Goal: Find specific page/section: Find specific page/section

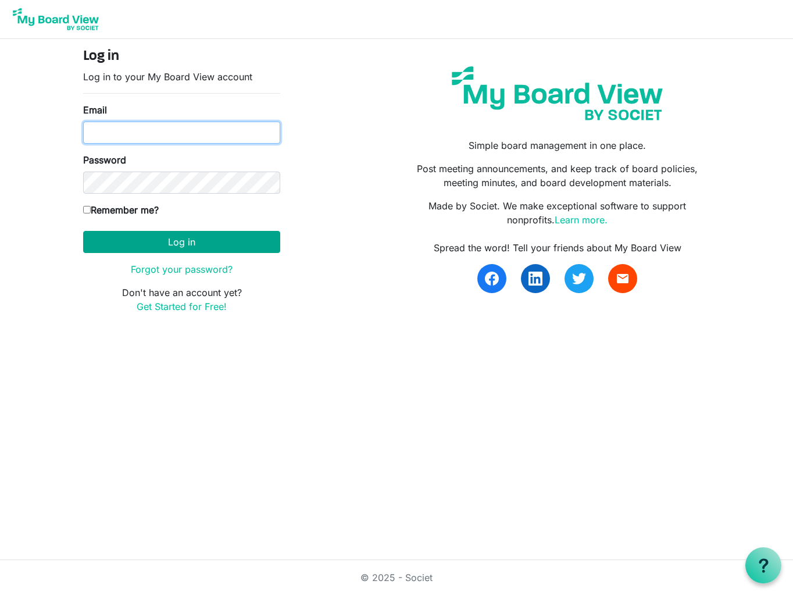
type input "[PERSON_NAME][EMAIL_ADDRESS][DOMAIN_NAME]"
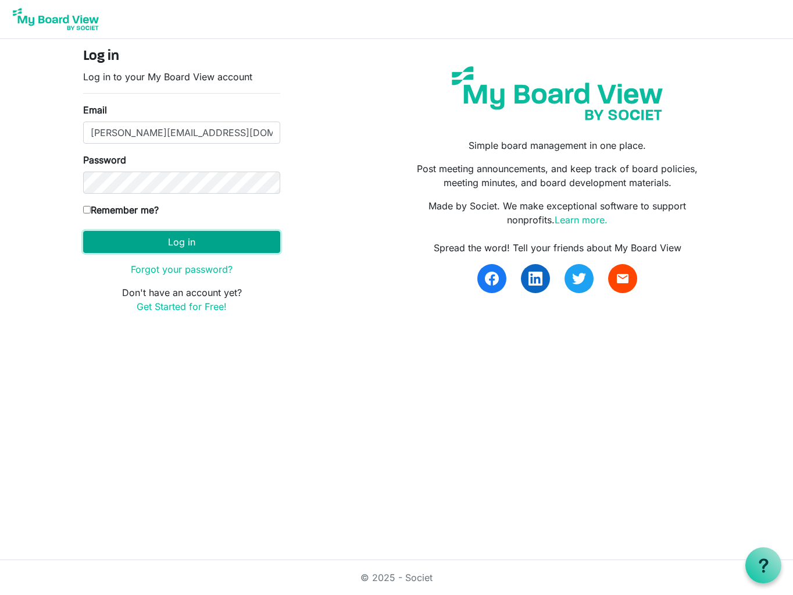
click at [155, 241] on button "Log in" at bounding box center [181, 242] width 197 height 22
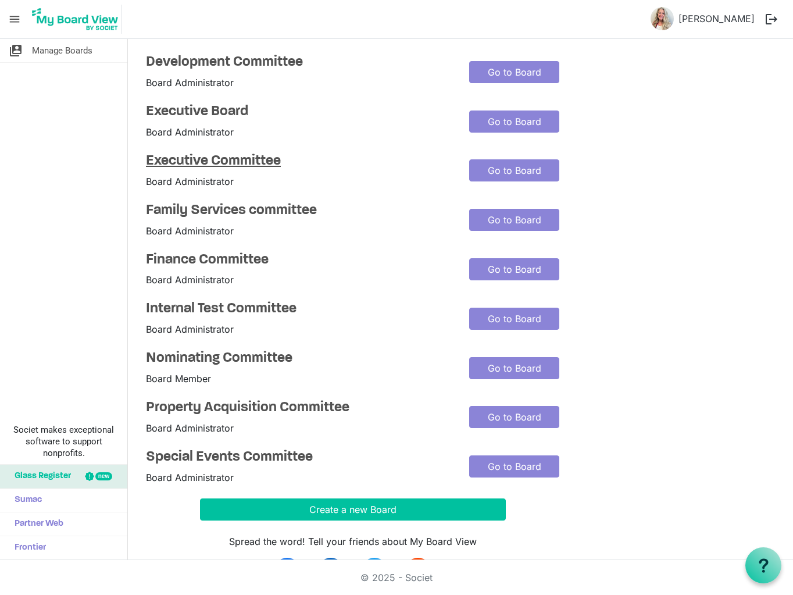
scroll to position [126, 0]
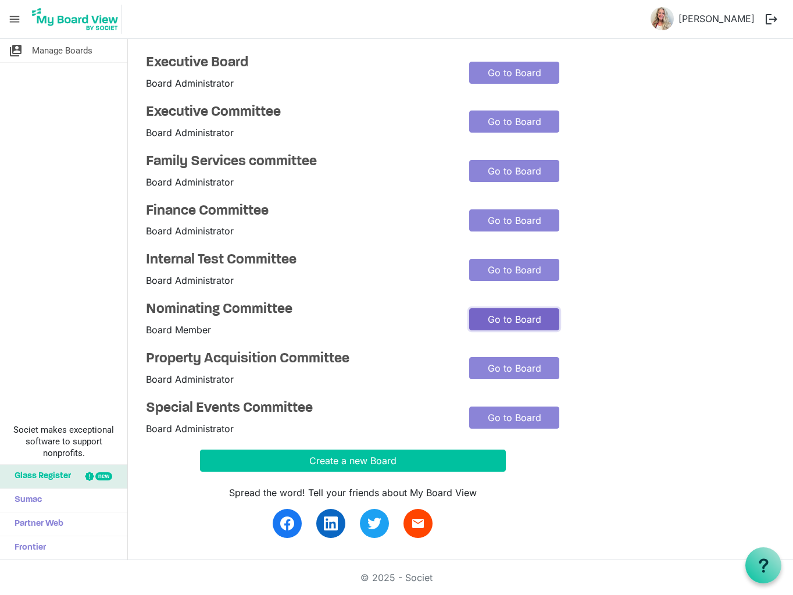
click at [488, 317] on link "Go to Board" at bounding box center [514, 319] width 90 height 22
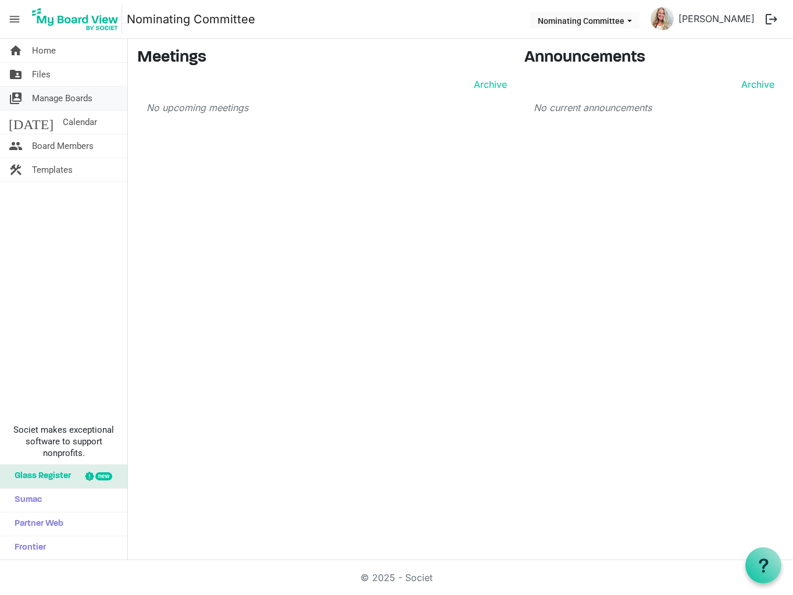
click at [39, 98] on span "Manage Boards" at bounding box center [62, 98] width 60 height 23
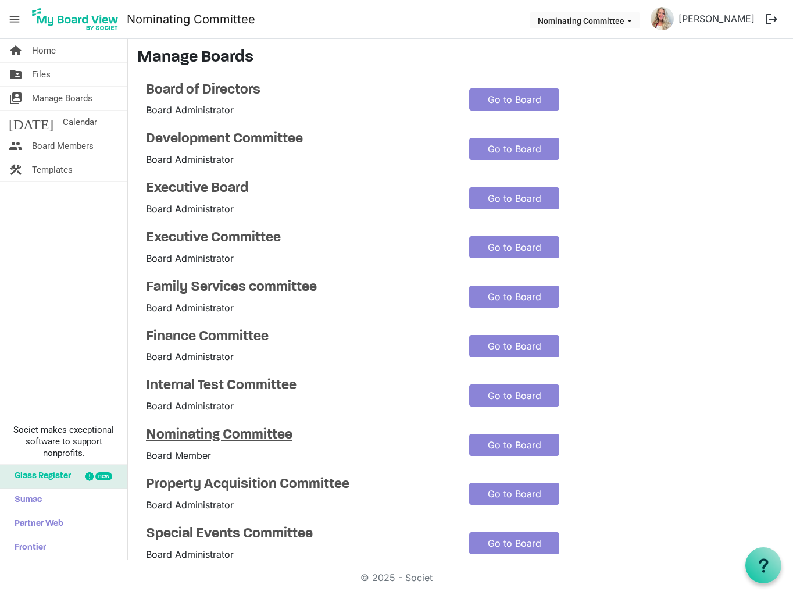
click at [181, 437] on h4 "Nominating Committee" at bounding box center [299, 435] width 306 height 17
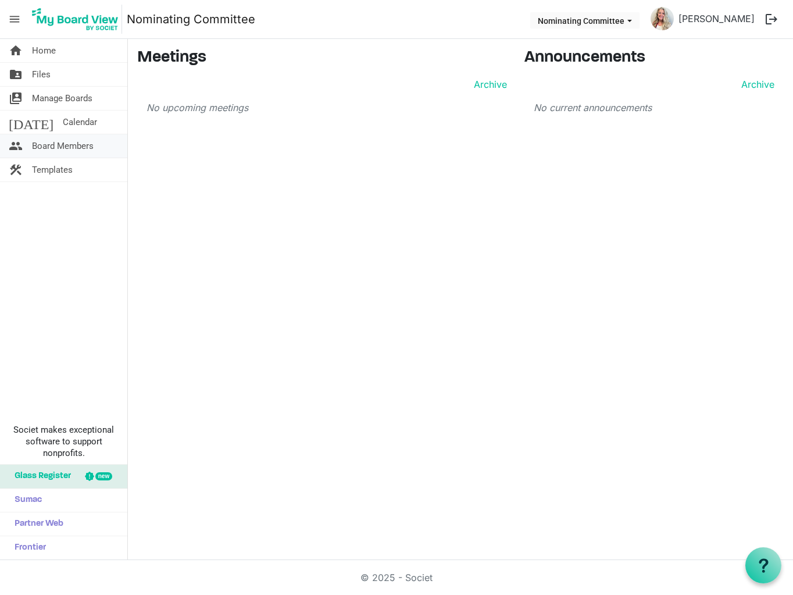
click at [56, 149] on span "Board Members" at bounding box center [63, 145] width 62 height 23
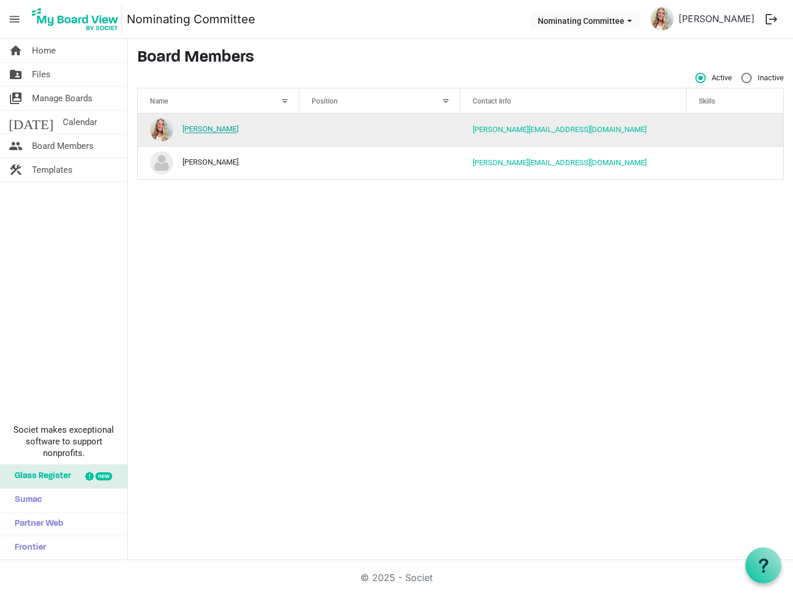
click at [201, 127] on link "[PERSON_NAME]" at bounding box center [211, 129] width 56 height 9
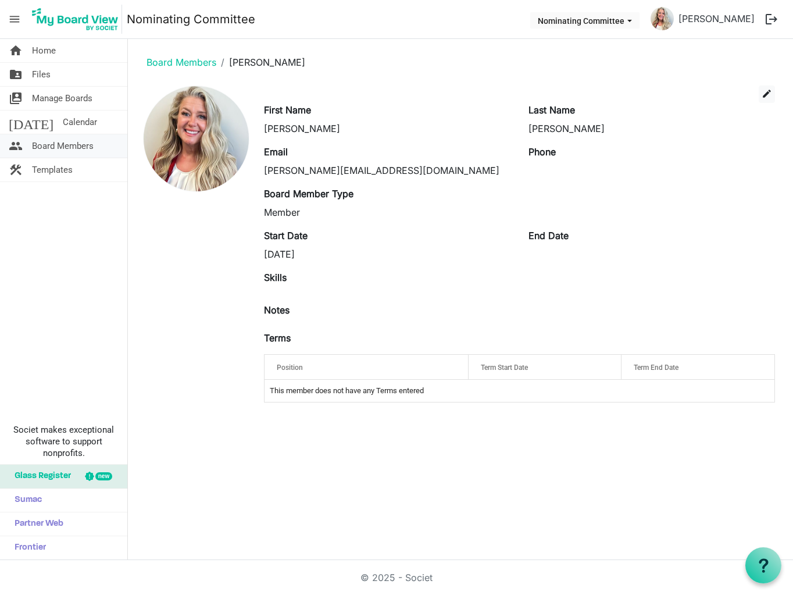
click at [47, 145] on span "Board Members" at bounding box center [63, 145] width 62 height 23
